Goal: Task Accomplishment & Management: Complete application form

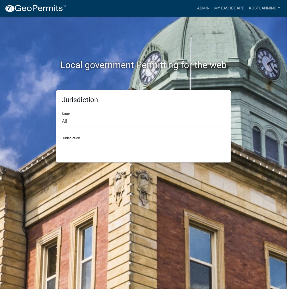
click at [113, 125] on select "All [US_STATE] [US_STATE] [US_STATE] [US_STATE] [US_STATE] [US_STATE] [US_STATE…" at bounding box center [143, 122] width 163 height 12
select select "[US_STATE]"
click at [62, 116] on select "All [US_STATE] [US_STATE] [US_STATE] [US_STATE] [US_STATE] [US_STATE] [US_STATE…" at bounding box center [143, 122] width 163 height 12
click at [108, 149] on select "City of [GEOGRAPHIC_DATA], [US_STATE] City of [GEOGRAPHIC_DATA], [US_STATE] Cit…" at bounding box center [143, 146] width 163 height 12
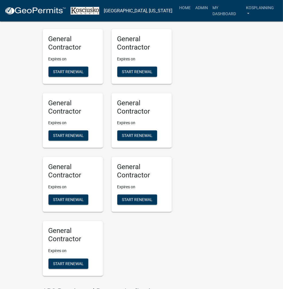
scroll to position [659, 0]
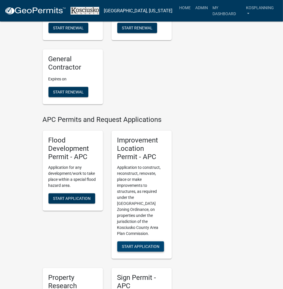
click at [134, 244] on span "Start Application" at bounding box center [141, 246] width 38 height 5
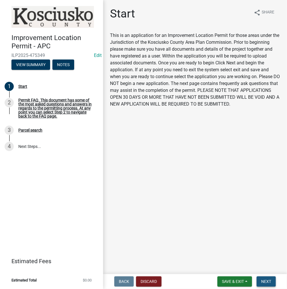
click at [266, 281] on span "Next" at bounding box center [266, 281] width 10 height 5
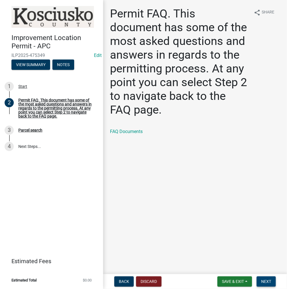
click at [266, 280] on span "Next" at bounding box center [266, 281] width 10 height 5
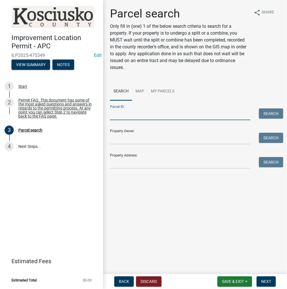
click at [156, 115] on input "Parcel ID:" at bounding box center [180, 115] width 140 height 12
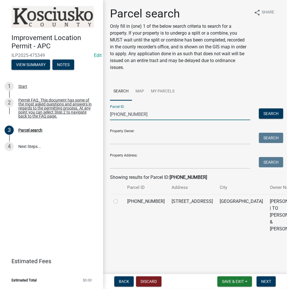
type input "[PHONE_NUMBER]"
click at [120, 198] on label at bounding box center [120, 198] width 0 height 0
click at [120, 202] on input "radio" at bounding box center [122, 200] width 4 height 4
radio input "true"
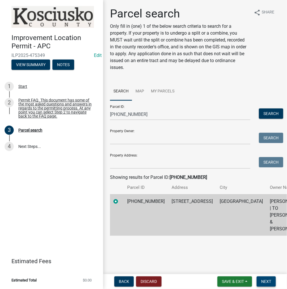
click at [267, 280] on span "Next" at bounding box center [266, 281] width 10 height 5
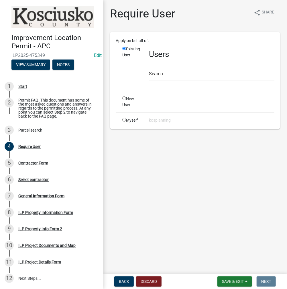
click at [198, 75] on input "text" at bounding box center [211, 76] width 125 height 12
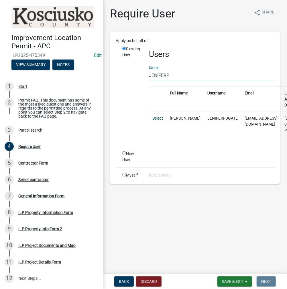
type input "JENIFERF"
click at [160, 118] on link "Select" at bounding box center [158, 118] width 11 height 5
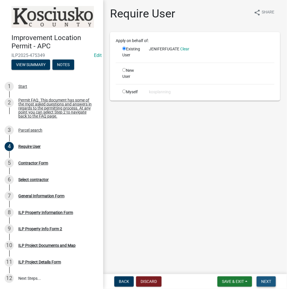
click at [263, 280] on span "Next" at bounding box center [266, 281] width 10 height 5
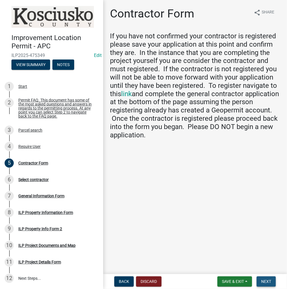
click at [261, 282] on button "Next" at bounding box center [266, 282] width 19 height 10
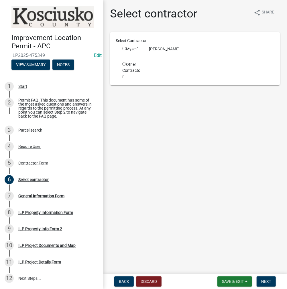
click at [124, 48] on input "radio" at bounding box center [124, 49] width 4 height 4
radio input "true"
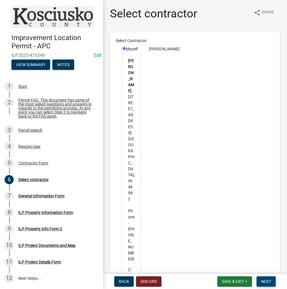
click at [267, 282] on span "Next" at bounding box center [266, 281] width 10 height 5
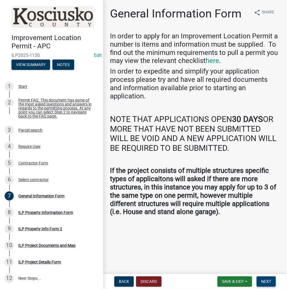
click at [264, 279] on button "Next" at bounding box center [266, 282] width 19 height 10
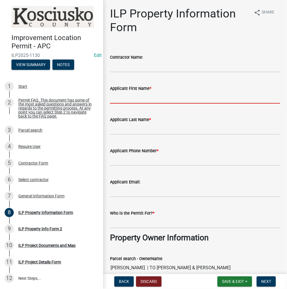
click at [175, 97] on input "Applicant First Name *" at bounding box center [195, 98] width 170 height 12
type input "[PERSON_NAME]"
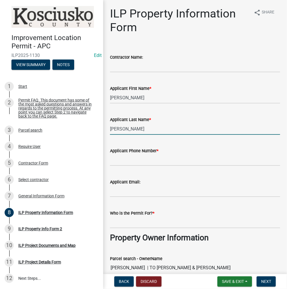
type input "[PERSON_NAME]"
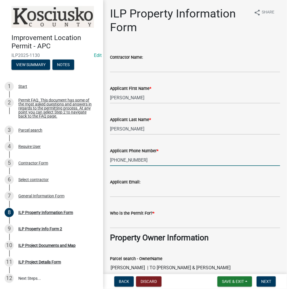
type input "[PHONE_NUMBER]"
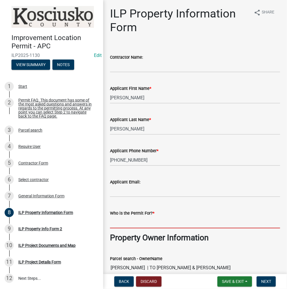
click at [168, 222] on input "Who is the Permit For? *" at bounding box center [195, 223] width 170 height 12
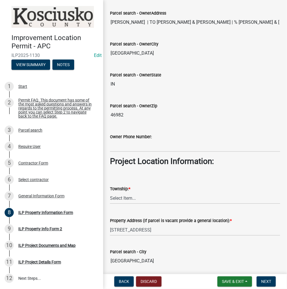
scroll to position [286, 0]
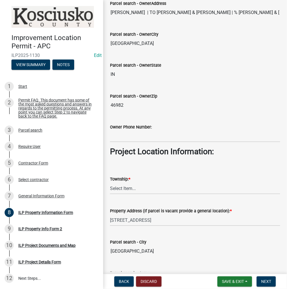
type input "[PERSON_NAME]"
click at [145, 191] on select "Select Item... [PERSON_NAME] - Elkhart Co Clay Etna [GEOGRAPHIC_DATA][PERSON_NA…" at bounding box center [195, 189] width 170 height 12
click at [110, 183] on select "Select Item... [PERSON_NAME] - Elkhart Co Clay Etna [GEOGRAPHIC_DATA][PERSON_NA…" at bounding box center [195, 189] width 170 height 12
select select "e6df3ae1-01f9-42c4-826c-23b7ba4c465a"
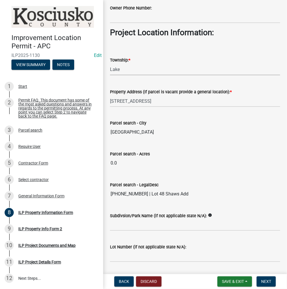
scroll to position [422, 0]
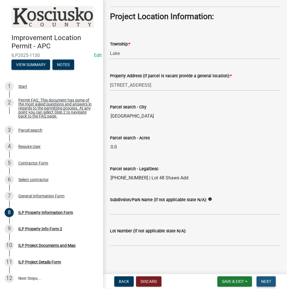
click at [263, 282] on span "Next" at bounding box center [266, 281] width 10 height 5
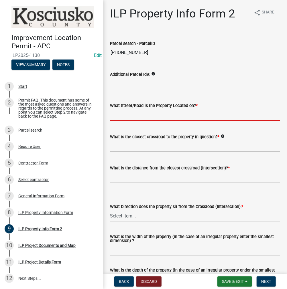
click at [150, 117] on input "What Street/Road is the Property Located on? *" at bounding box center [195, 115] width 170 height 12
type input "MAIN ST"
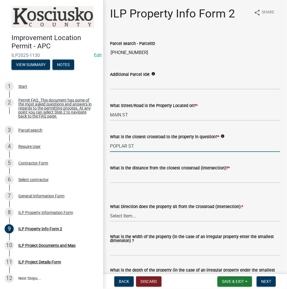
type input "POPLAR ST"
type input "0"
select select "7b11be74-d7bb-4878-8b50-4ecdc0000cbf"
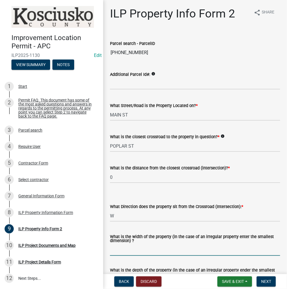
click at [157, 251] on input "What is the width of the property (in the case of an irregular property enter t…" at bounding box center [195, 250] width 170 height 12
type input "66"
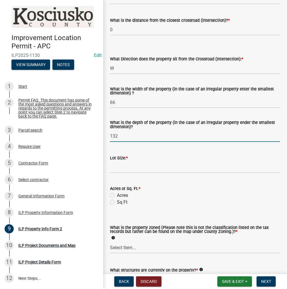
type input "132"
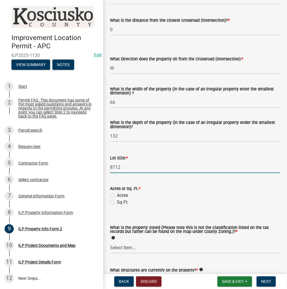
type input "8712"
click at [117, 204] on label "Sq Ft" at bounding box center [122, 202] width 11 height 7
click at [117, 203] on input "Sq Ft" at bounding box center [119, 201] width 4 height 4
radio input "true"
click at [139, 248] on select "Select Item... Agricultural Agricultural 2 Commercial Environmental Industrial …" at bounding box center [195, 248] width 170 height 12
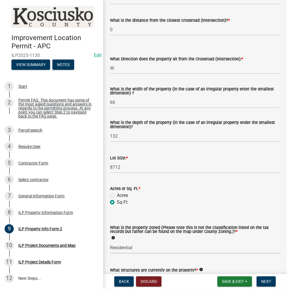
click at [110, 242] on select "Select Item... Agricultural Agricultural 2 Commercial Environmental Industrial …" at bounding box center [195, 248] width 170 height 12
select select "1146270b-2111-4e23-bf7f-74ce85cf7041"
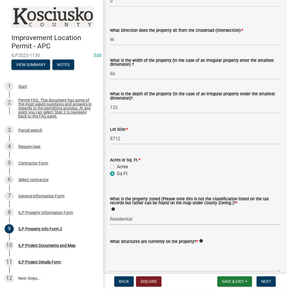
scroll to position [203, 0]
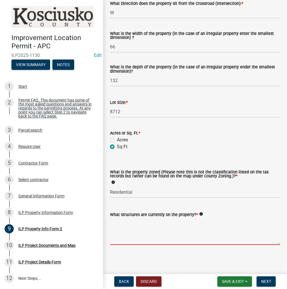
click at [148, 237] on textarea "What structures are currently on the property? *" at bounding box center [195, 231] width 170 height 27
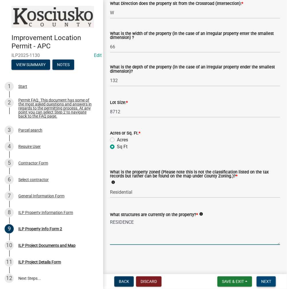
type textarea "RESIDENCE"
click at [265, 281] on span "Next" at bounding box center [266, 281] width 10 height 5
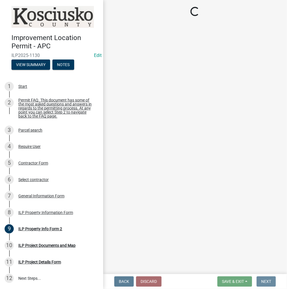
scroll to position [0, 0]
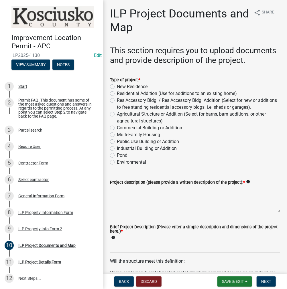
click at [117, 97] on label "Residential Addition (Use for additions to an existing home)" at bounding box center [177, 93] width 120 height 7
click at [117, 94] on input "Residential Addition (Use for additions to an existing home)" at bounding box center [119, 92] width 4 height 4
radio input "true"
click at [137, 209] on textarea "Project description (please provide a written description of the project): *" at bounding box center [195, 199] width 170 height 27
type textarea "RECONSTRUCT PORCH"
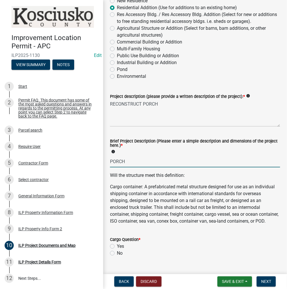
scroll to position [172, 0]
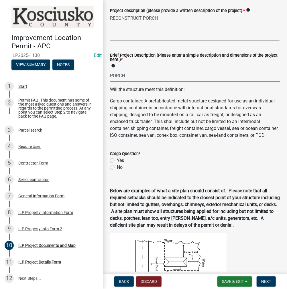
type input "PORCH"
click at [117, 171] on label "No" at bounding box center [120, 167] width 6 height 7
click at [117, 168] on input "No" at bounding box center [119, 166] width 4 height 4
radio input "true"
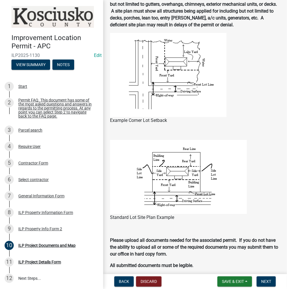
scroll to position [458, 0]
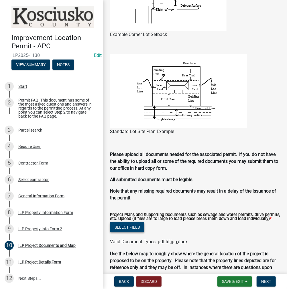
click at [125, 233] on button "Select files" at bounding box center [127, 227] width 34 height 10
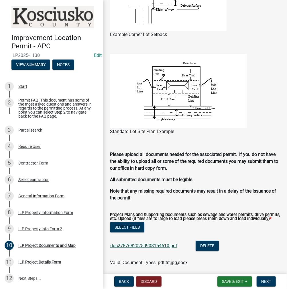
click at [159, 249] on link "doc27876820250908154610.pdf" at bounding box center [143, 245] width 67 height 5
click at [266, 279] on span "Next" at bounding box center [266, 281] width 10 height 5
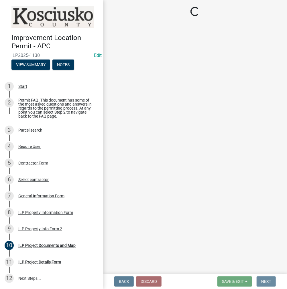
scroll to position [0, 0]
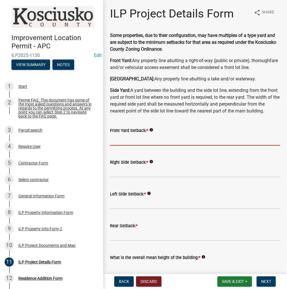
click at [154, 146] on input "text" at bounding box center [195, 140] width 170 height 12
type input "3.4"
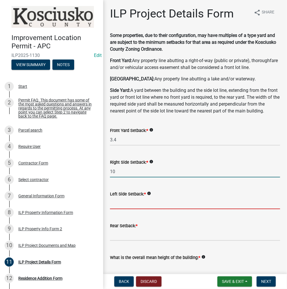
type input "10.0"
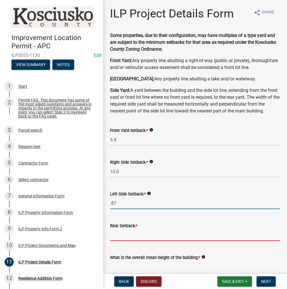
type input "0.9"
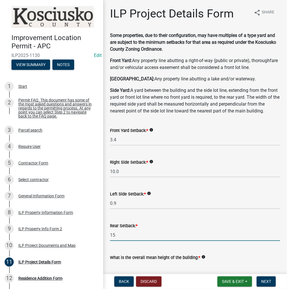
type input "15.0"
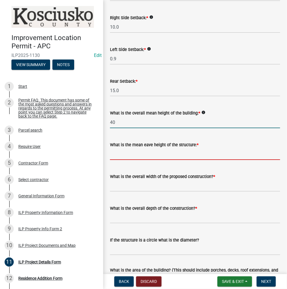
type input "40.0"
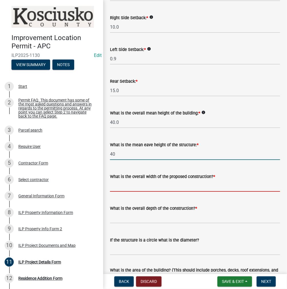
type input "40.0"
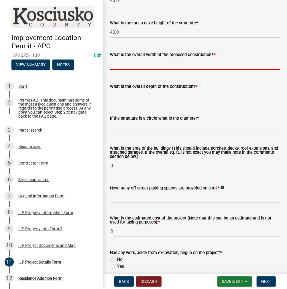
scroll to position [288, 0]
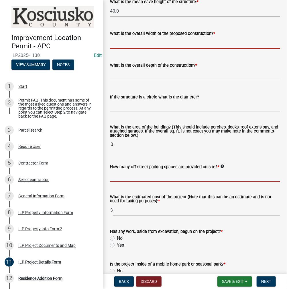
click at [116, 182] on form "How many off street parking spaces are provided on site? * info" at bounding box center [195, 173] width 170 height 19
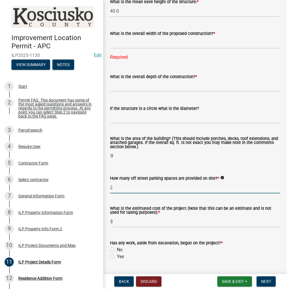
type input "2"
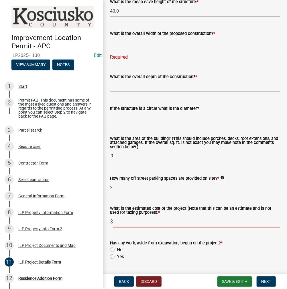
click at [119, 228] on input "text" at bounding box center [196, 222] width 167 height 12
type input "15000"
click at [117, 253] on label "No" at bounding box center [120, 250] width 6 height 7
click at [117, 250] on input "No" at bounding box center [119, 249] width 4 height 4
radio input "true"
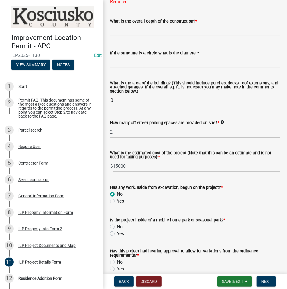
scroll to position [345, 0]
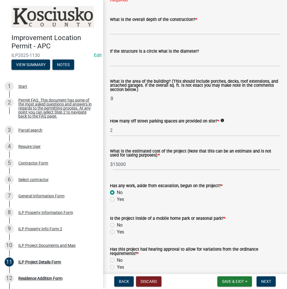
click at [117, 229] on label "No" at bounding box center [120, 225] width 6 height 7
click at [117, 226] on input "No" at bounding box center [119, 224] width 4 height 4
radio input "true"
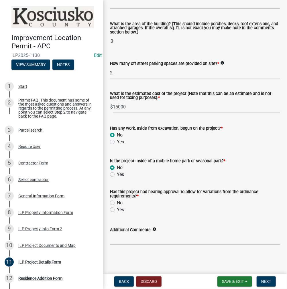
scroll to position [416, 0]
click at [117, 210] on label "Yes" at bounding box center [120, 209] width 7 height 7
click at [117, 210] on input "Yes" at bounding box center [119, 208] width 4 height 4
radio input "true"
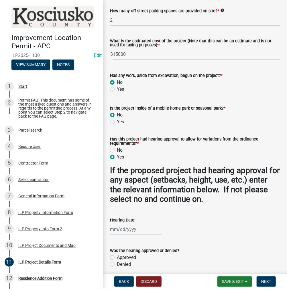
scroll to position [502, 0]
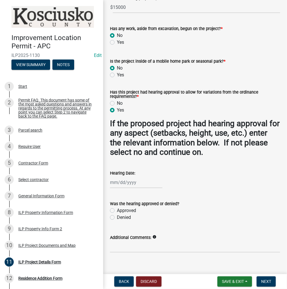
click at [140, 188] on div at bounding box center [136, 183] width 52 height 12
select select "9"
select select "2025"
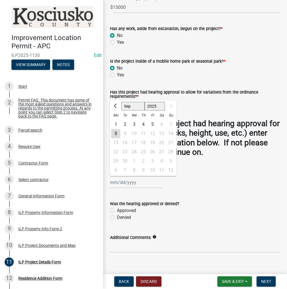
click at [114, 138] on div "8" at bounding box center [115, 133] width 9 height 9
type input "[DATE]"
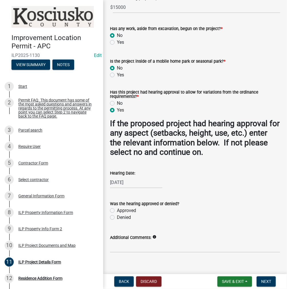
click at [117, 214] on label "Approved" at bounding box center [126, 210] width 19 height 7
click at [117, 211] on input "Approved" at bounding box center [119, 209] width 4 height 4
radio input "true"
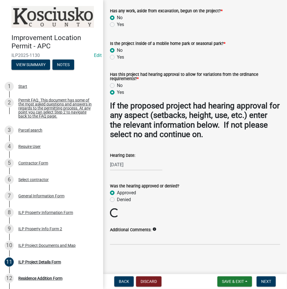
scroll to position [534, 0]
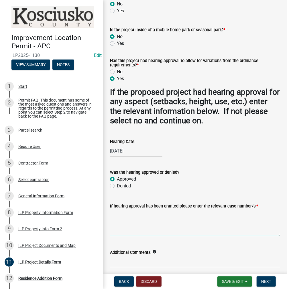
click at [159, 237] on textarea "If hearing approval has been granted please enter the relevant case number/s: *" at bounding box center [195, 223] width 170 height 27
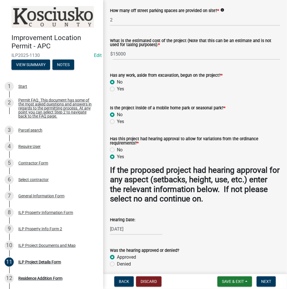
scroll to position [341, 0]
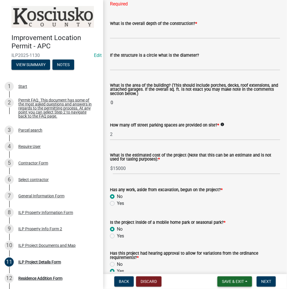
type textarea "VAR-2025-229"
click at [231, 281] on span "Save & Exit" at bounding box center [233, 281] width 22 height 5
click at [223, 255] on button "Save" at bounding box center [229, 253] width 46 height 14
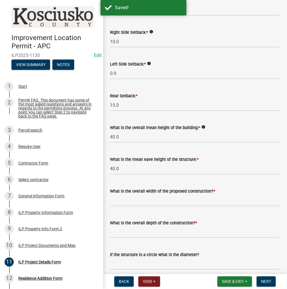
scroll to position [200, 0]
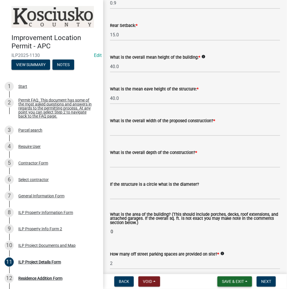
click at [235, 282] on span "Save & Exit" at bounding box center [233, 281] width 22 height 5
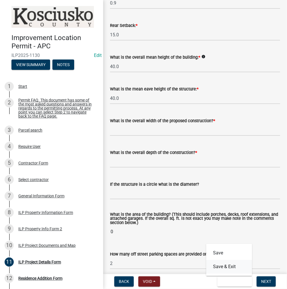
click at [224, 268] on button "Save & Exit" at bounding box center [229, 267] width 46 height 14
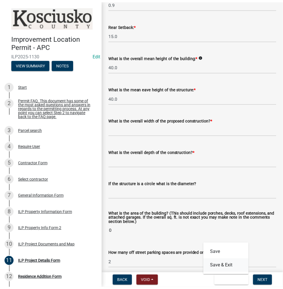
scroll to position [0, 0]
